Goal: Task Accomplishment & Management: Use online tool/utility

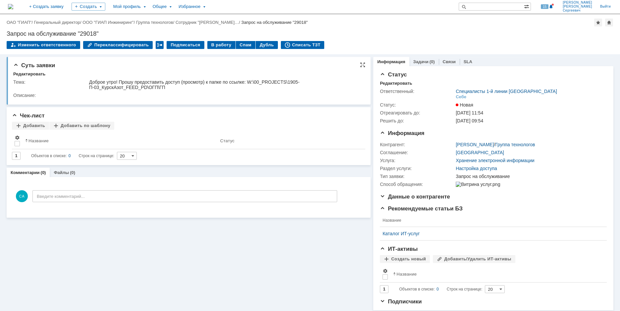
click at [207, 93] on div "Описание:" at bounding box center [187, 95] width 349 height 5
click at [553, 41] on div "Назад | ОАО "ГИАП" / Генеральный директор / ООО "ГИАП Инжиниринг" / Группа техн…" at bounding box center [310, 35] width 620 height 40
click at [204, 43] on div "Назад | ОАО "ГИАП" / Генеральный директор / ООО "ГИАП Инжиниринг" / Группа техн…" at bounding box center [310, 35] width 620 height 40
click at [207, 43] on div "В работу" at bounding box center [221, 45] width 28 height 8
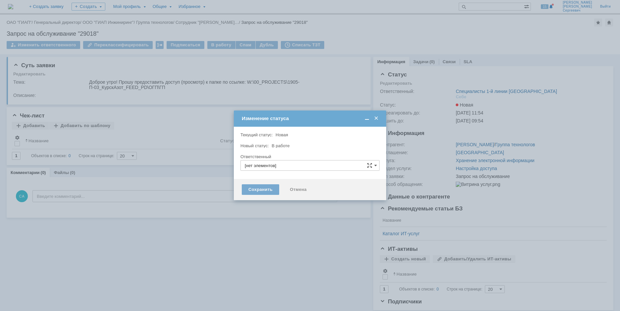
type input "Специалисты 1-й линии [GEOGRAPHIC_DATA]"
type input "[PERSON_NAME]"
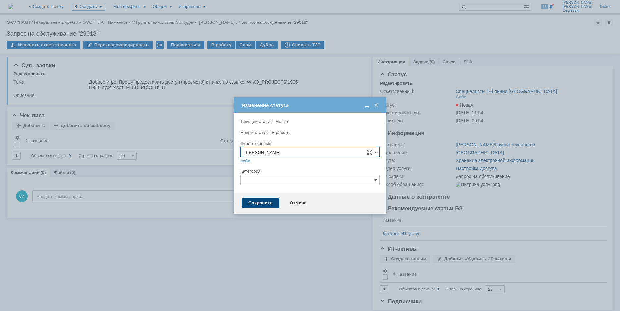
click at [270, 201] on div "Сохранить" at bounding box center [260, 203] width 37 height 11
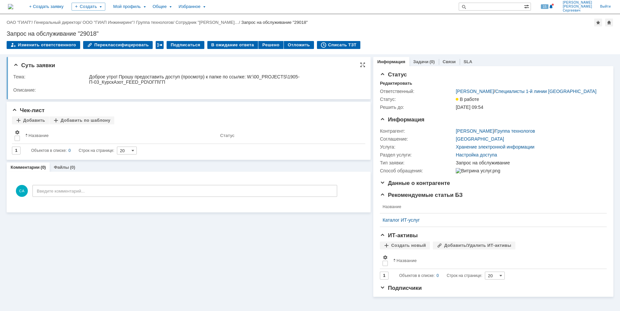
click at [202, 88] on div "Описание:" at bounding box center [187, 89] width 349 height 5
click at [405, 36] on div "Запрос на обслуживание "29018"" at bounding box center [310, 33] width 607 height 7
click at [356, 21] on div "Назад | ОАО "ГИАП" / Генеральный директор / ООО "ГИАП Инжиниринг" / Группа техн…" at bounding box center [310, 23] width 607 height 8
drag, startPoint x: 165, startPoint y: 83, endPoint x: 250, endPoint y: 78, distance: 84.3
click at [250, 78] on td "Доброе утро! Прошу предоставить доступ (просмотр) к папке по ссылке: W:\00_PROJ…" at bounding box center [225, 79] width 274 height 13
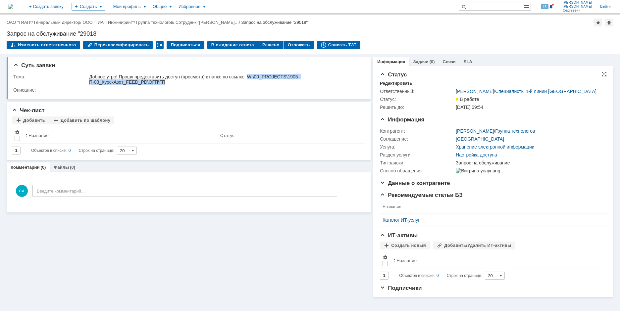
copy div "W:\00_PROJECTS\1905-П-03_КурскАзот_FEED_PD\ОГП\ГП"
click at [303, 84] on div "Доброе утро! Прошу предоставить доступ (просмотр) к папке по ссылке: W:\00_PROJ…" at bounding box center [225, 79] width 272 height 11
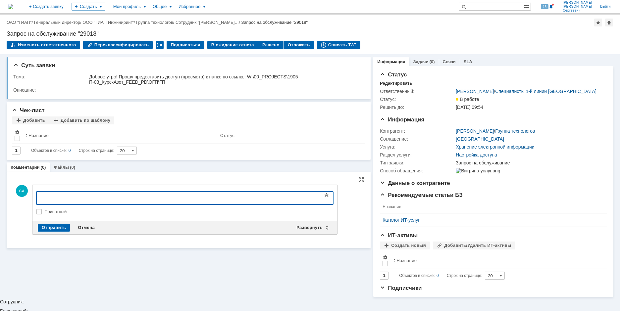
click at [138, 197] on div at bounding box center [90, 197] width 94 height 5
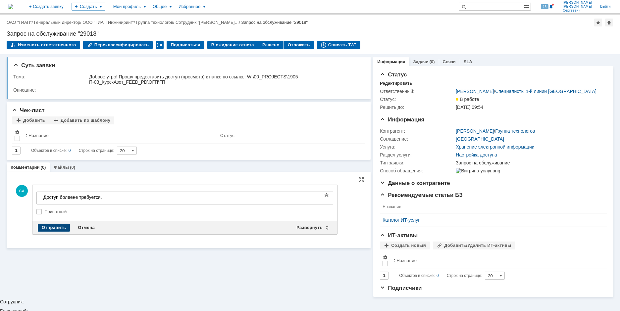
click at [45, 227] on div "Отправить" at bounding box center [54, 228] width 32 height 8
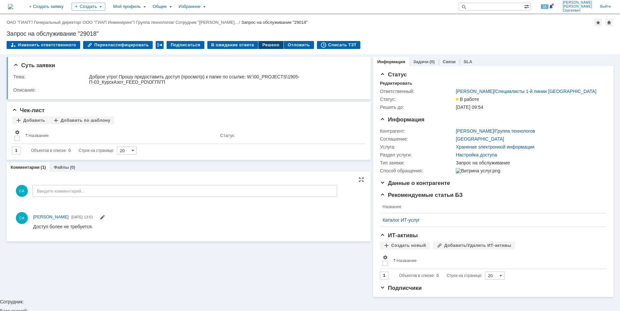
click at [262, 44] on div "Решено" at bounding box center [270, 45] width 25 height 8
